Goal: Task Accomplishment & Management: Manage account settings

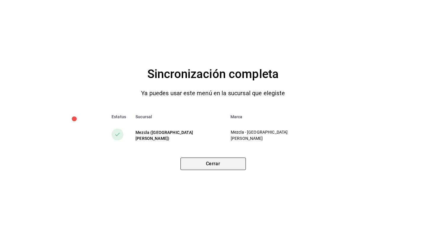
click at [216, 166] on button "Cerrar" at bounding box center [212, 164] width 65 height 12
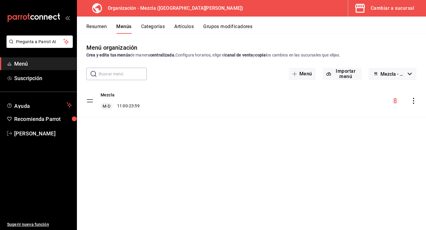
click at [60, 16] on div "mailbox folders" at bounding box center [38, 18] width 77 height 36
click at [44, 17] on icon "mailbox folders" at bounding box center [46, 17] width 4 height 4
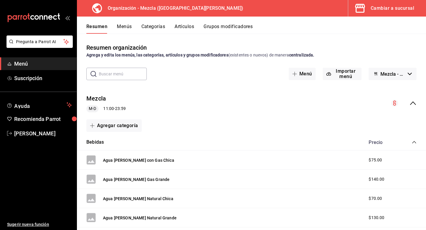
click at [413, 7] on div "Cambiar a sucursal" at bounding box center [392, 8] width 43 height 8
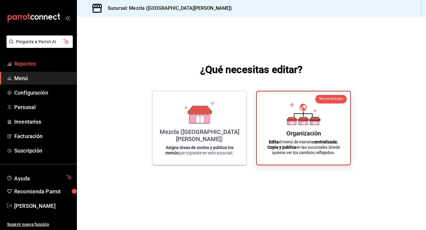
click at [32, 60] on span "Reportes" at bounding box center [43, 64] width 58 height 8
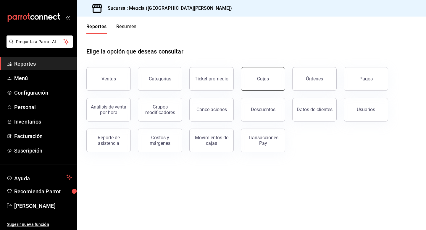
click at [261, 68] on button "Cajas" at bounding box center [263, 79] width 44 height 24
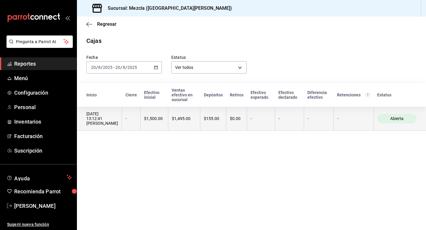
click at [159, 116] on th "$1,500.00" at bounding box center [155, 119] width 28 height 24
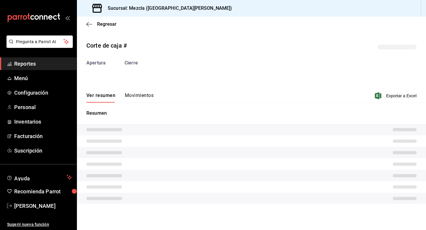
click at [142, 96] on button "Movimientos" at bounding box center [139, 98] width 29 height 10
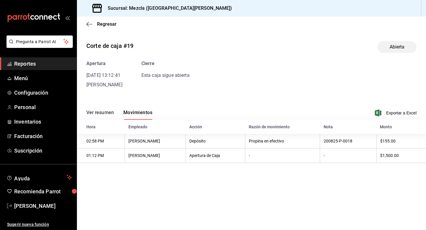
click at [104, 113] on button "Ver resumen" at bounding box center [100, 115] width 28 height 10
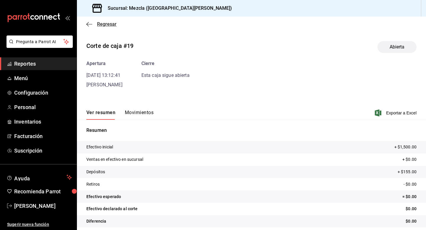
click at [88, 23] on icon "button" at bounding box center [89, 24] width 6 height 5
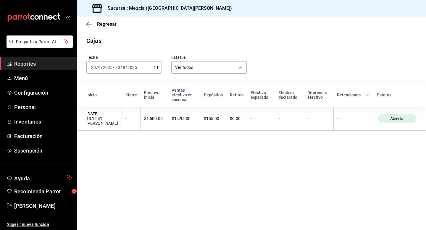
click at [136, 67] on input "2025" at bounding box center [132, 67] width 10 height 5
click at [109, 98] on span "Ayer" at bounding box center [114, 99] width 46 height 6
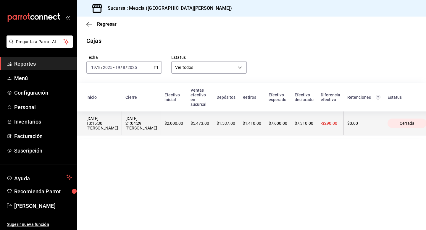
click at [130, 123] on div "[DATE] 21:04:29 [PERSON_NAME]" at bounding box center [141, 123] width 32 height 14
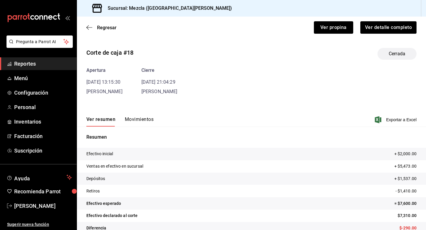
click at [130, 123] on button "Movimientos" at bounding box center [139, 122] width 29 height 10
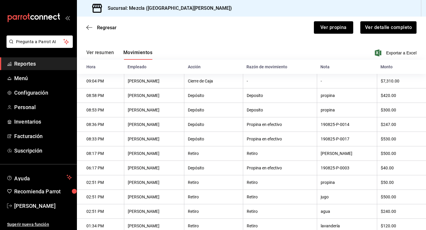
scroll to position [101, 0]
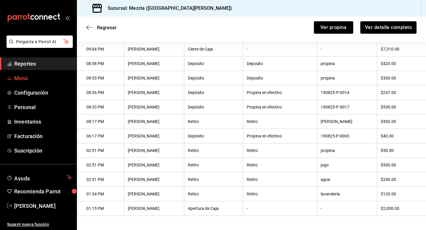
click at [47, 79] on span "Menú" at bounding box center [43, 78] width 58 height 8
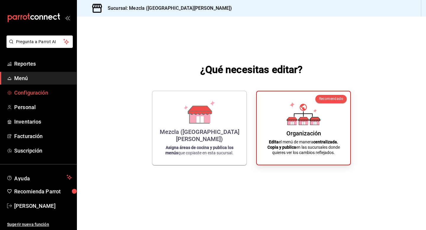
click at [36, 94] on span "Configuración" at bounding box center [43, 93] width 58 height 8
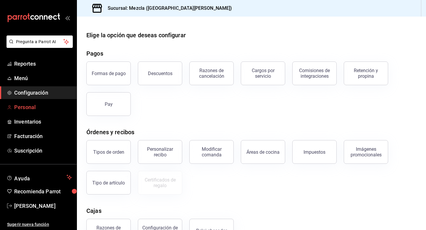
click at [43, 103] on link "Personal" at bounding box center [38, 107] width 77 height 13
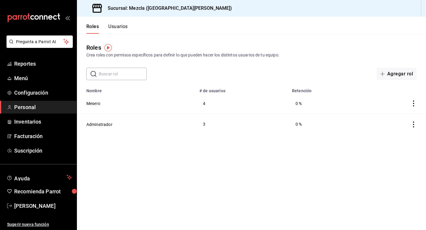
click at [121, 25] on button "Usuarios" at bounding box center [118, 29] width 20 height 10
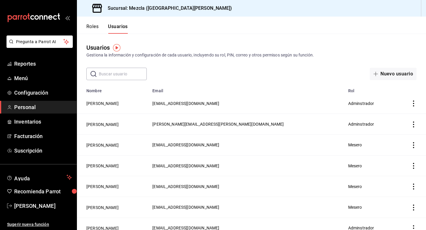
scroll to position [28, 0]
